Goal: Obtain resource: Obtain resource

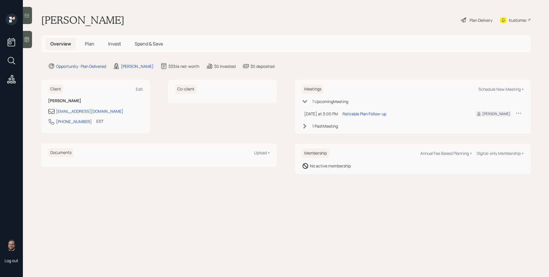
click at [370, 63] on div "Opportunity · Plan Delivered [PERSON_NAME] $334k net-worth $0 invested $0 depos…" at bounding box center [289, 66] width 482 height 7
click at [92, 42] on span "Plan" at bounding box center [89, 44] width 9 height 6
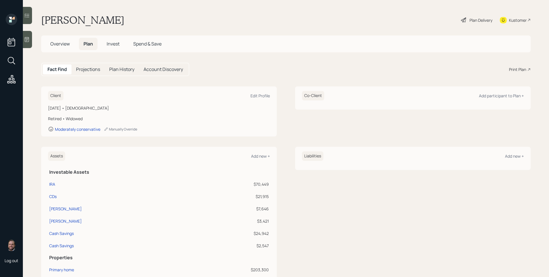
click at [110, 45] on span "Invest" at bounding box center [113, 44] width 13 height 6
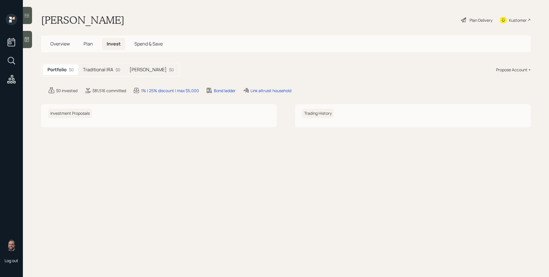
click at [99, 69] on h5 "Traditional IRA" at bounding box center [98, 69] width 30 height 5
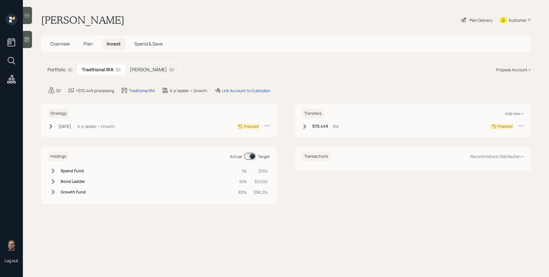
click at [143, 69] on h5 "[PERSON_NAME]" at bounding box center [148, 69] width 37 height 5
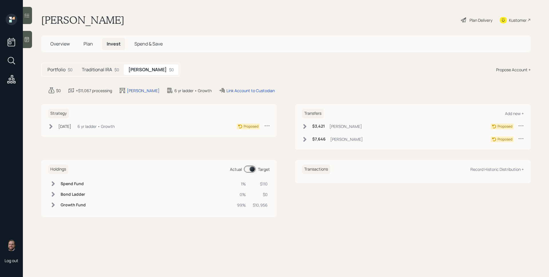
click at [106, 67] on h5 "Traditional IRA" at bounding box center [97, 69] width 30 height 5
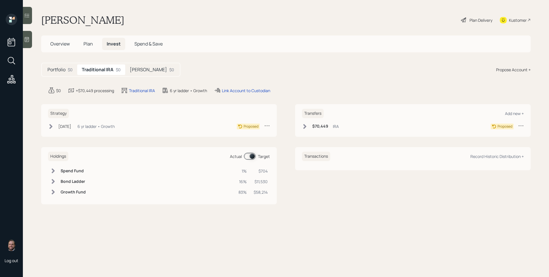
click at [439, 19] on div "Plan Delivery" at bounding box center [480, 20] width 23 height 6
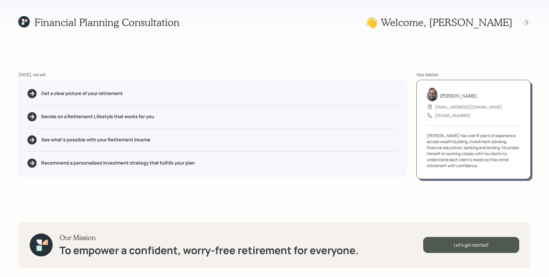
click at [439, 24] on icon at bounding box center [527, 22] width 6 height 6
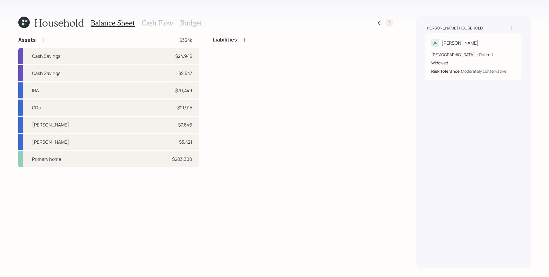
click at [390, 23] on icon at bounding box center [389, 23] width 6 height 6
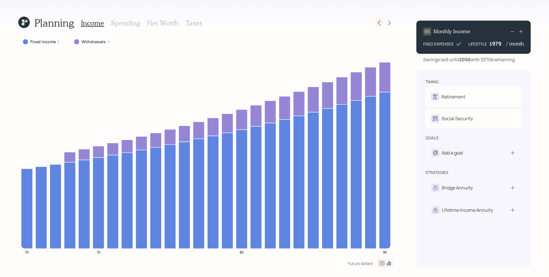
click at [378, 23] on icon at bounding box center [379, 23] width 2 height 5
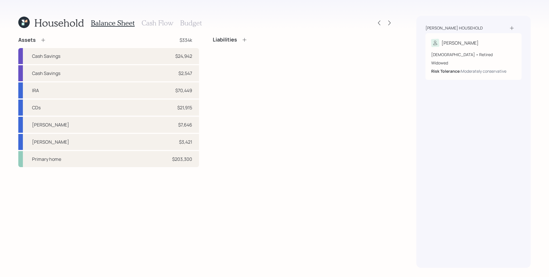
click at [21, 26] on icon at bounding box center [23, 22] width 11 height 11
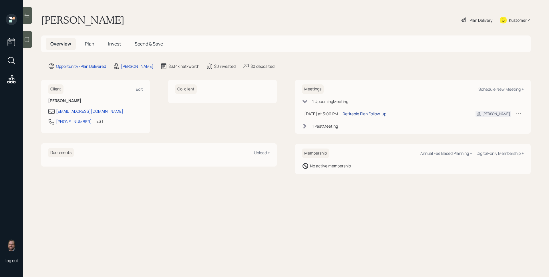
click at [374, 113] on div "Retirable Plan Follow-up" at bounding box center [364, 114] width 44 height 6
click at [89, 47] on span "Plan" at bounding box center [89, 44] width 9 height 6
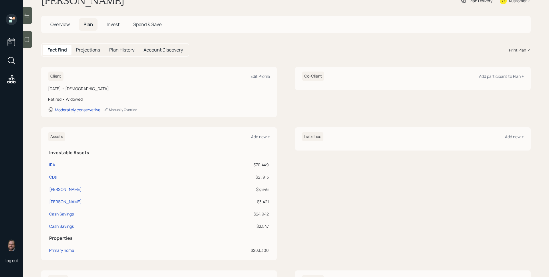
scroll to position [26, 0]
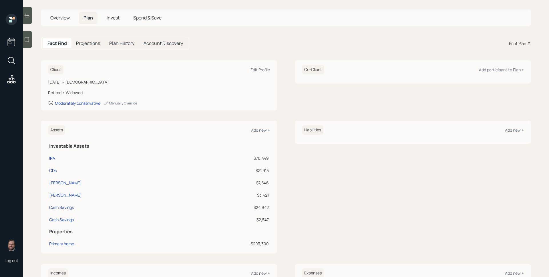
click at [64, 207] on div "Cash Savings" at bounding box center [61, 207] width 25 height 6
select select "cash"
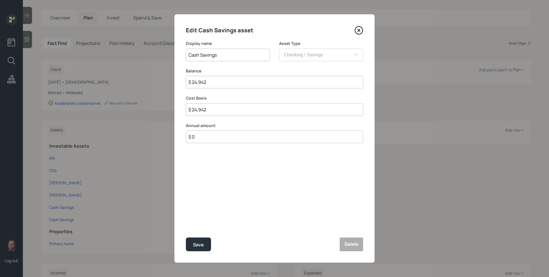
click at [362, 28] on icon at bounding box center [359, 31] width 8 height 8
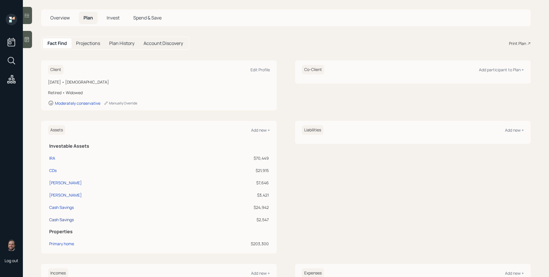
click at [65, 220] on div "Cash Savings" at bounding box center [61, 219] width 25 height 6
select select "cash"
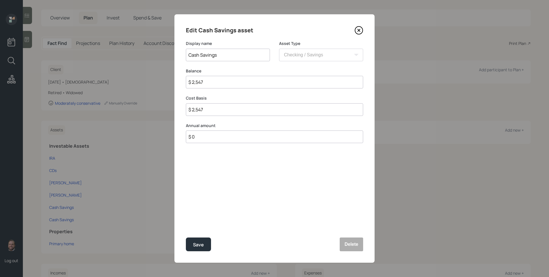
click at [362, 31] on icon at bounding box center [359, 31] width 8 height 8
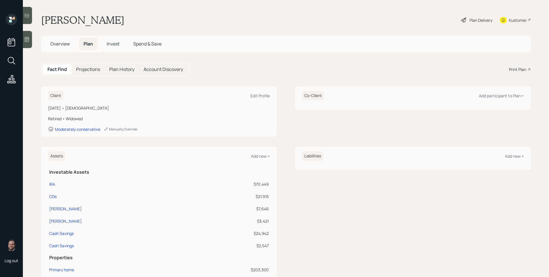
click at [53, 42] on span "Overview" at bounding box center [59, 44] width 19 height 6
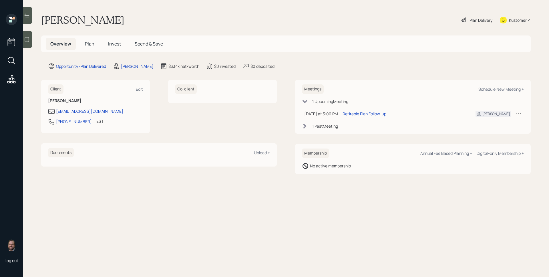
click at [91, 45] on span "Plan" at bounding box center [89, 44] width 9 height 6
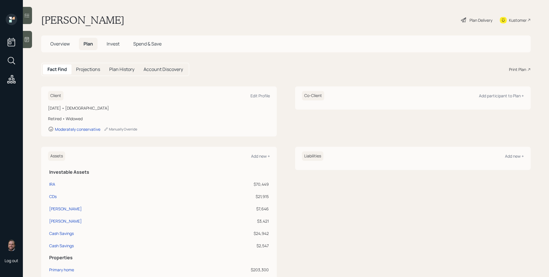
click at [439, 73] on div "Fact Find Projections Plan History Account Discovery Print Plan" at bounding box center [285, 69] width 489 height 13
click at [439, 71] on div "Print Plan" at bounding box center [517, 69] width 17 height 6
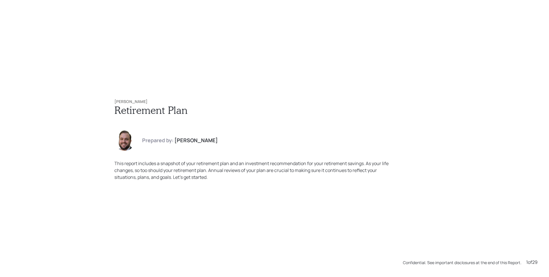
click at [349, 118] on div "Edna Mendez Retirement Plan Prepared by: James DiStasi This report includes a s…" at bounding box center [274, 140] width 343 height 104
